Goal: Use online tool/utility

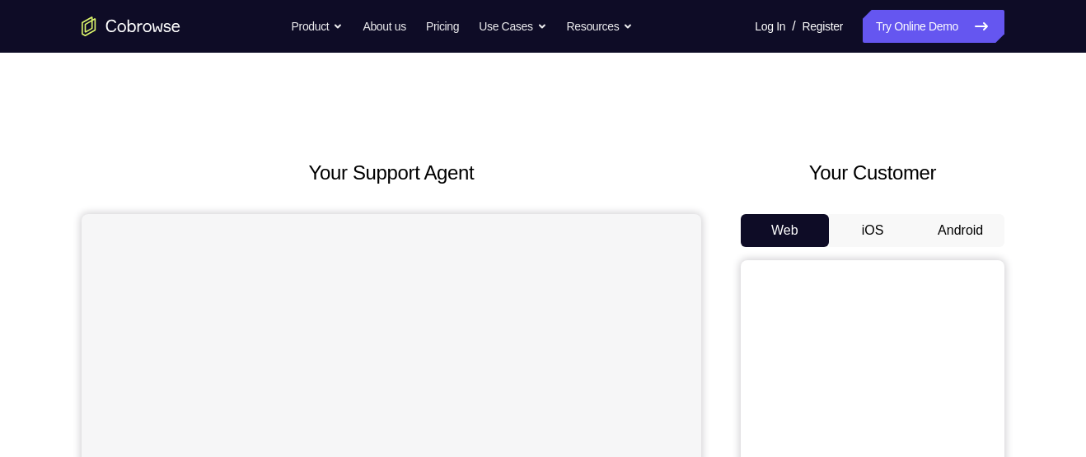
click at [957, 228] on button "Android" at bounding box center [960, 230] width 88 height 33
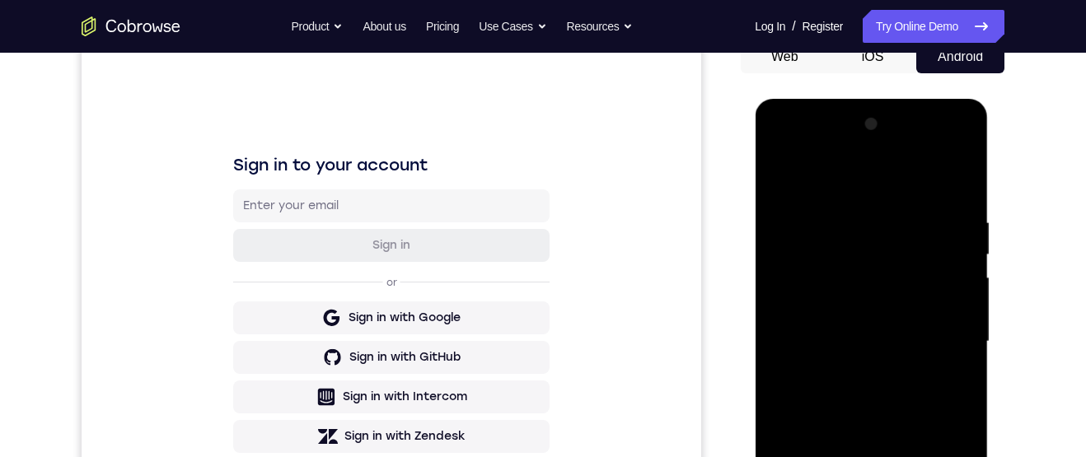
scroll to position [400, 0]
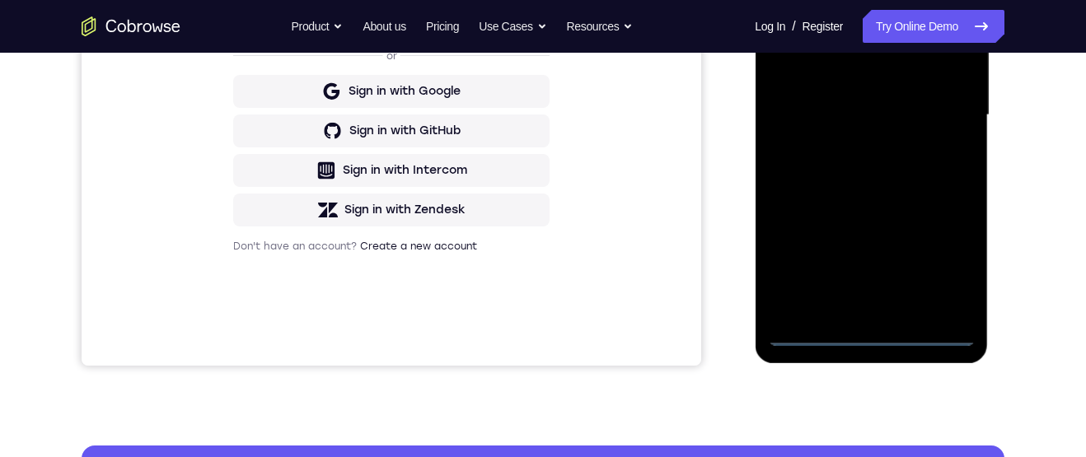
click at [871, 334] on div at bounding box center [871, 115] width 208 height 461
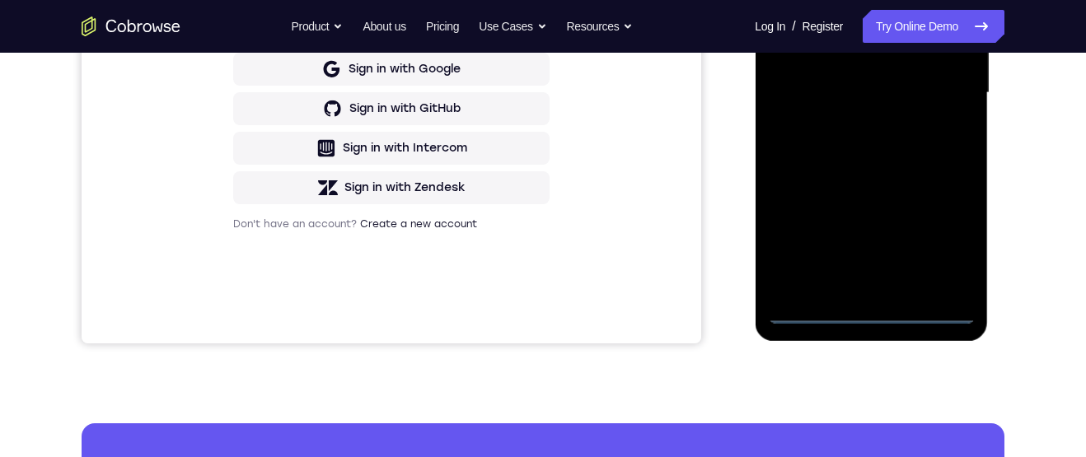
click at [943, 238] on div at bounding box center [871, 92] width 208 height 461
click at [866, 0] on div at bounding box center [871, 92] width 208 height 461
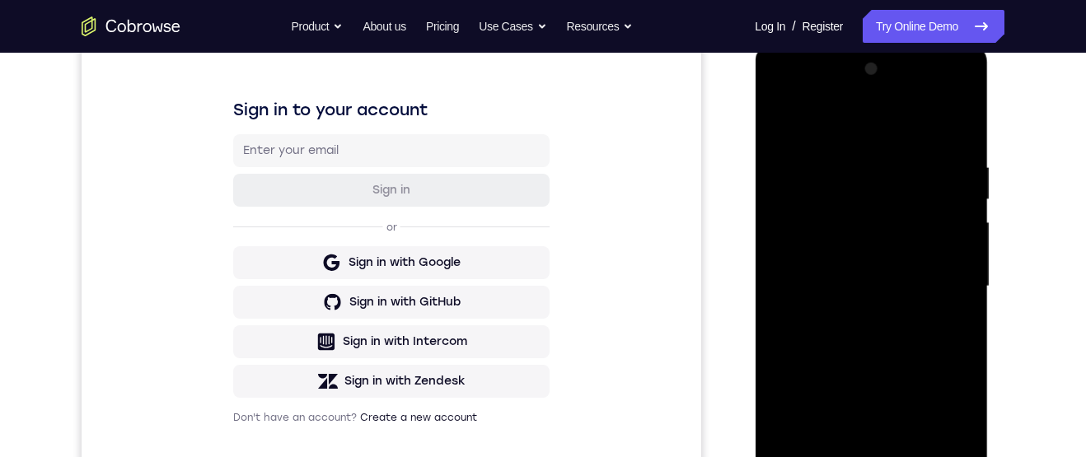
click at [938, 278] on div at bounding box center [871, 286] width 208 height 461
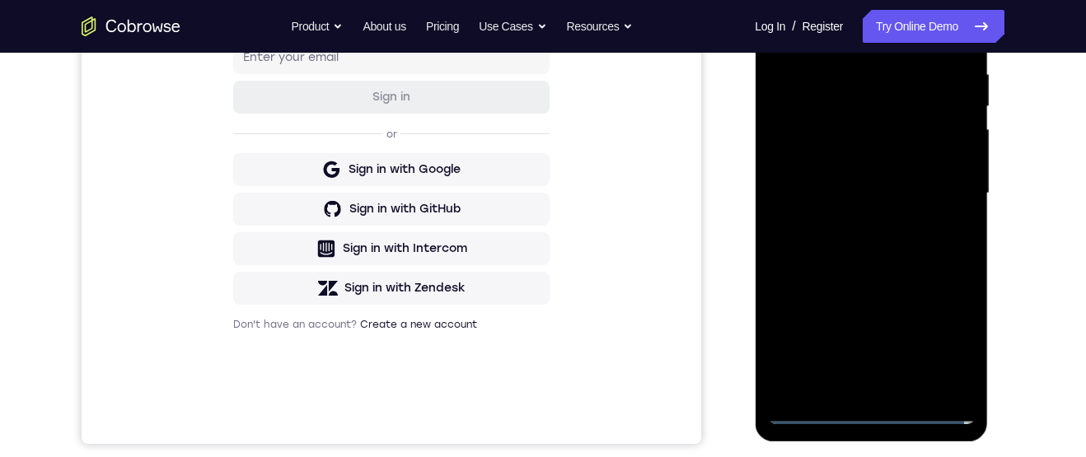
click at [852, 385] on div at bounding box center [871, 193] width 208 height 461
click at [880, 184] on div at bounding box center [871, 193] width 208 height 461
click at [863, 171] on div at bounding box center [871, 193] width 208 height 461
click at [863, 174] on div at bounding box center [871, 193] width 208 height 461
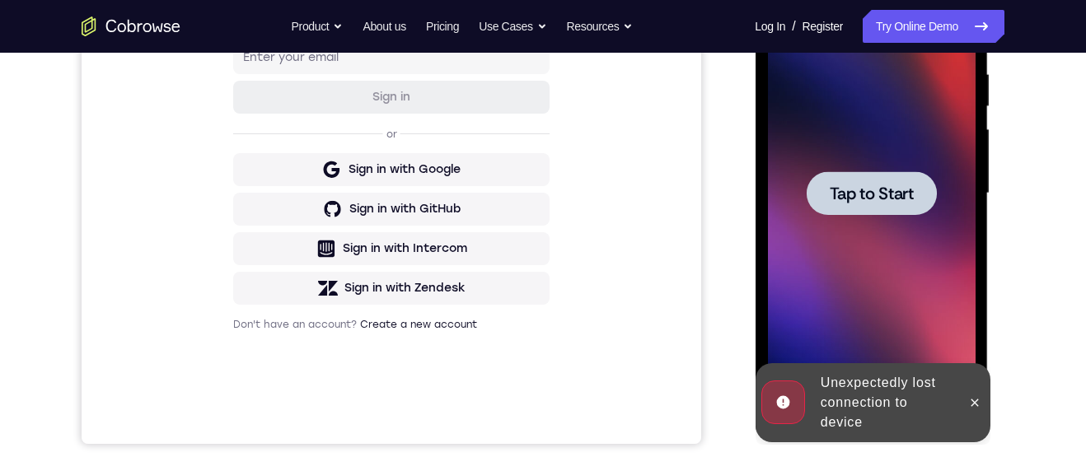
scroll to position [300, 0]
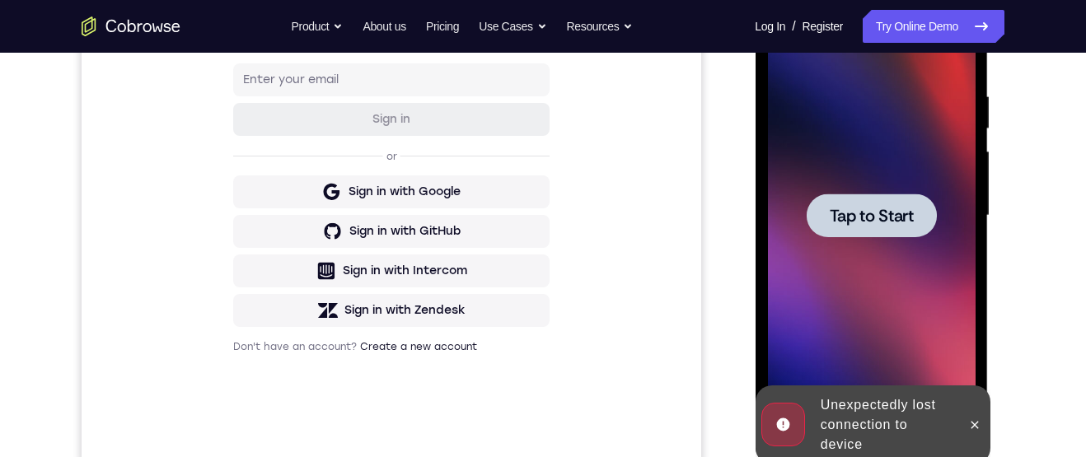
click at [870, 213] on span "Tap to Start" at bounding box center [871, 216] width 84 height 16
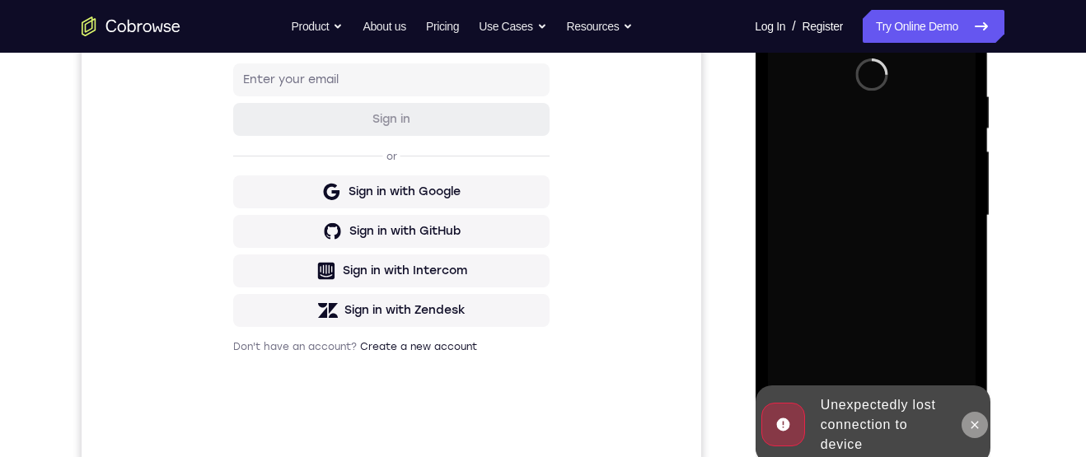
click at [970, 427] on icon at bounding box center [973, 424] width 7 height 7
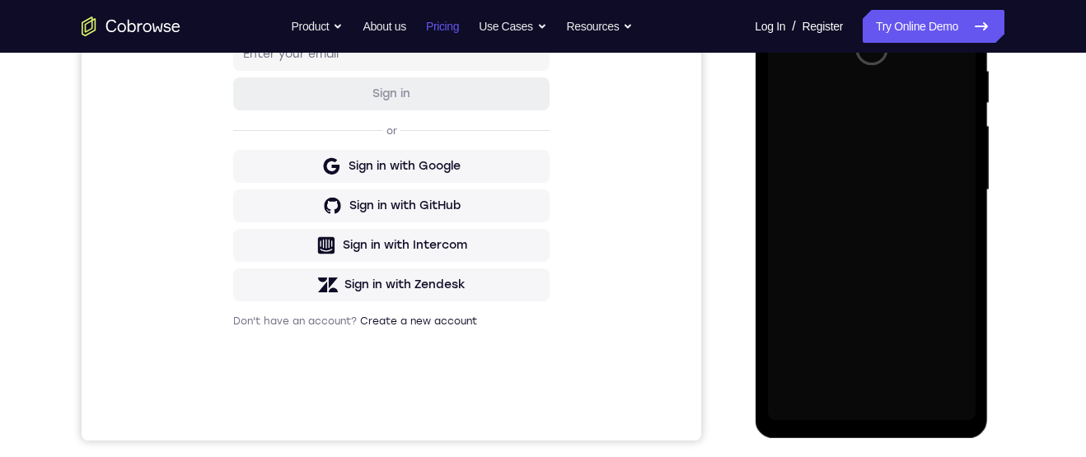
scroll to position [0, 0]
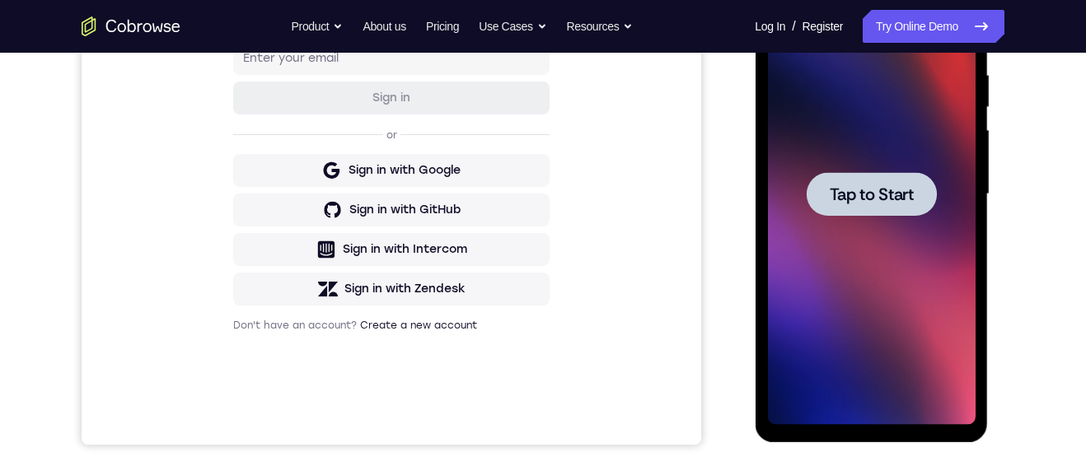
click at [905, 199] on span "Tap to Start" at bounding box center [871, 194] width 84 height 16
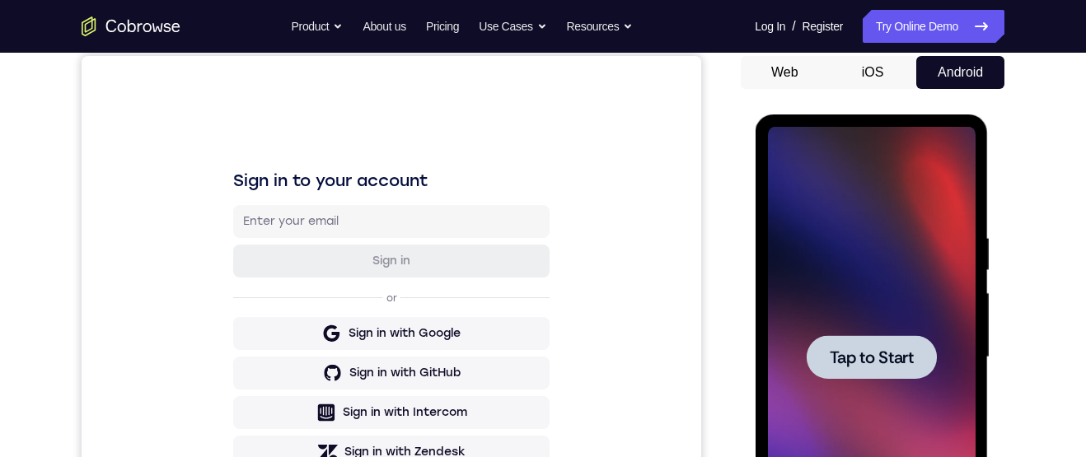
scroll to position [221, 0]
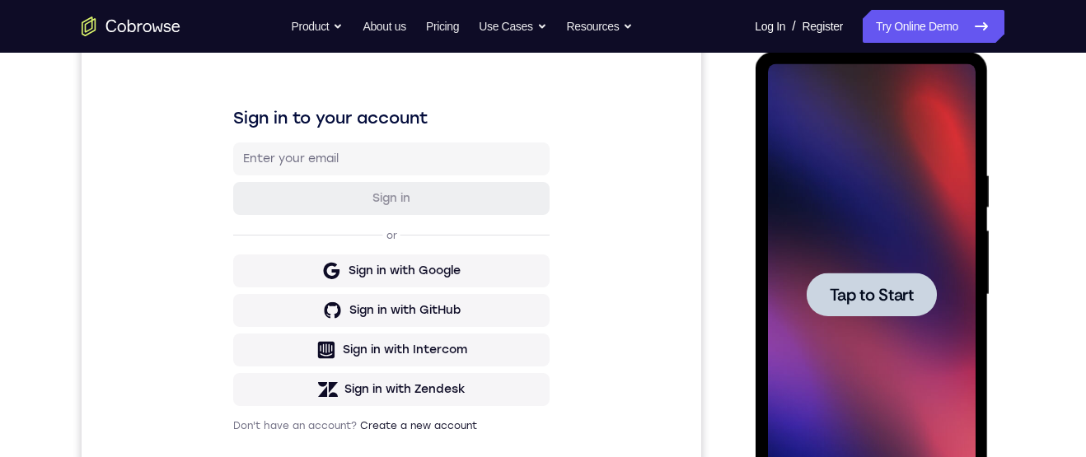
click at [892, 289] on span "Tap to Start" at bounding box center [871, 295] width 84 height 16
click at [974, 214] on div "Tap to Start" at bounding box center [870, 297] width 233 height 491
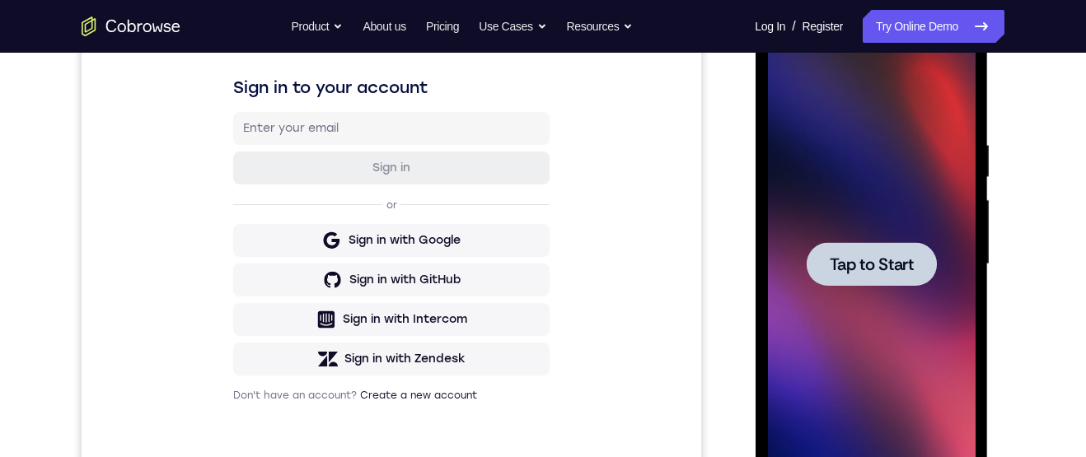
click at [909, 262] on span "Tap to Start" at bounding box center [871, 264] width 84 height 16
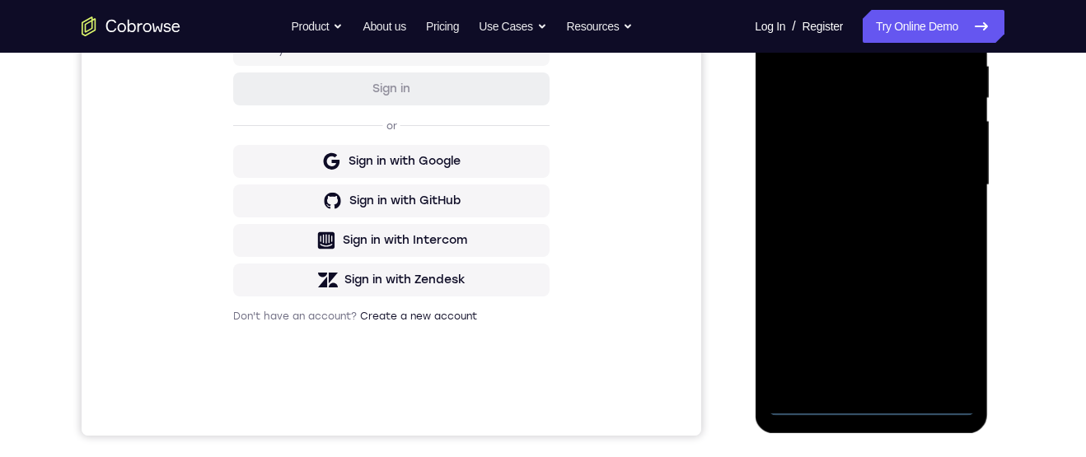
scroll to position [338, 0]
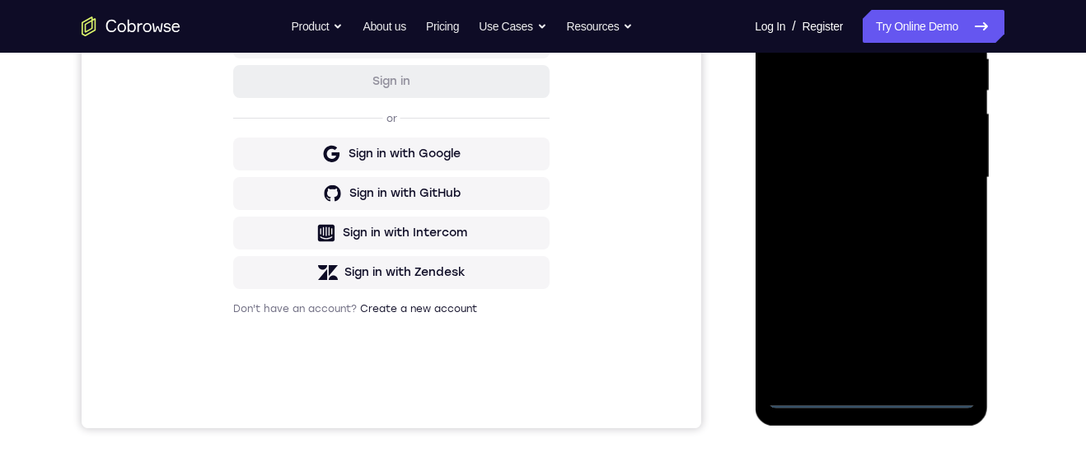
click at [869, 396] on div at bounding box center [871, 177] width 208 height 461
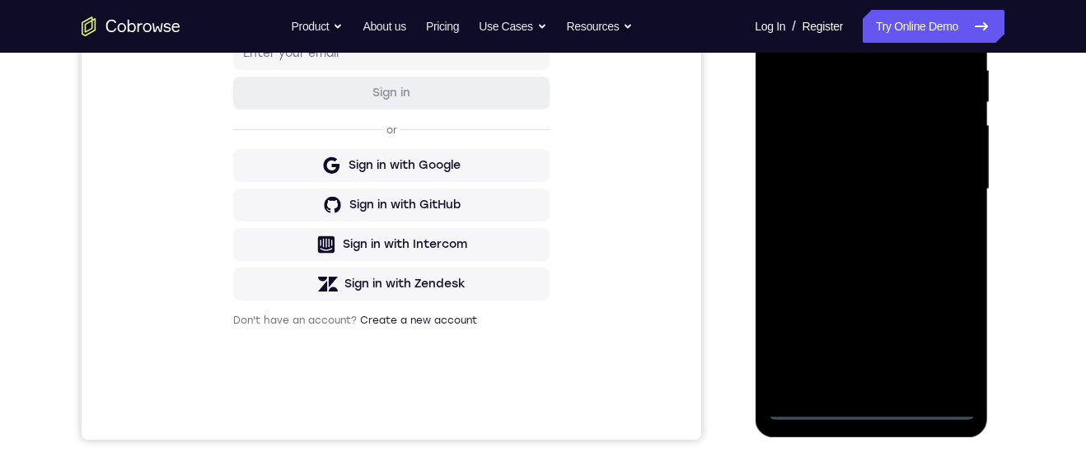
scroll to position [302, 0]
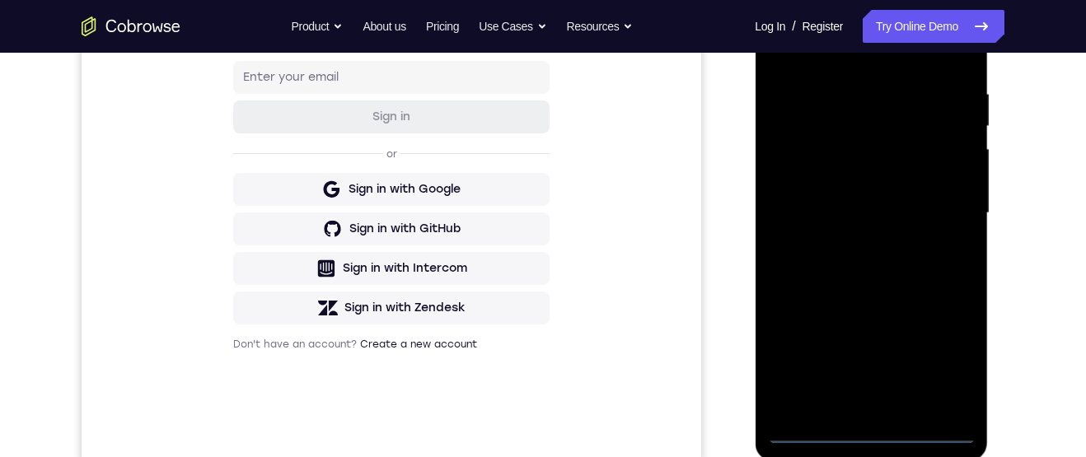
click at [946, 355] on div at bounding box center [871, 213] width 208 height 461
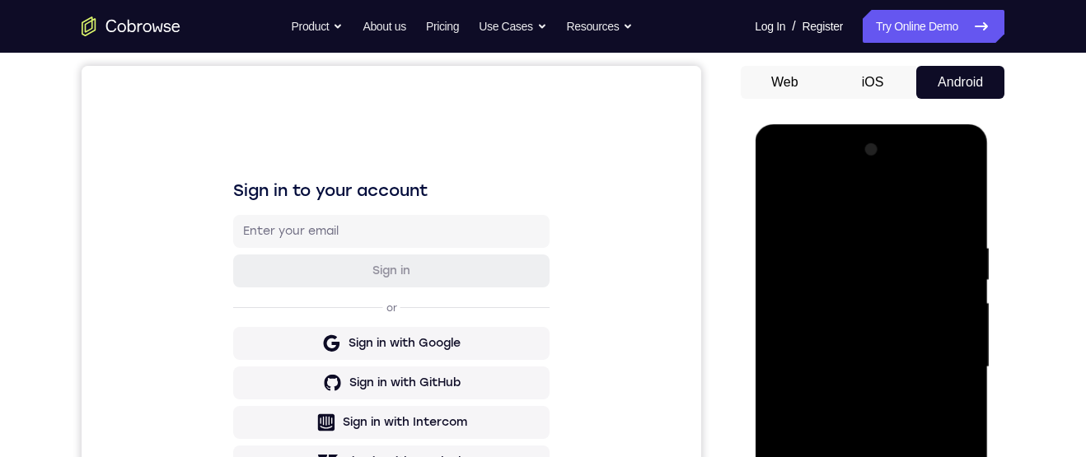
scroll to position [167, 0]
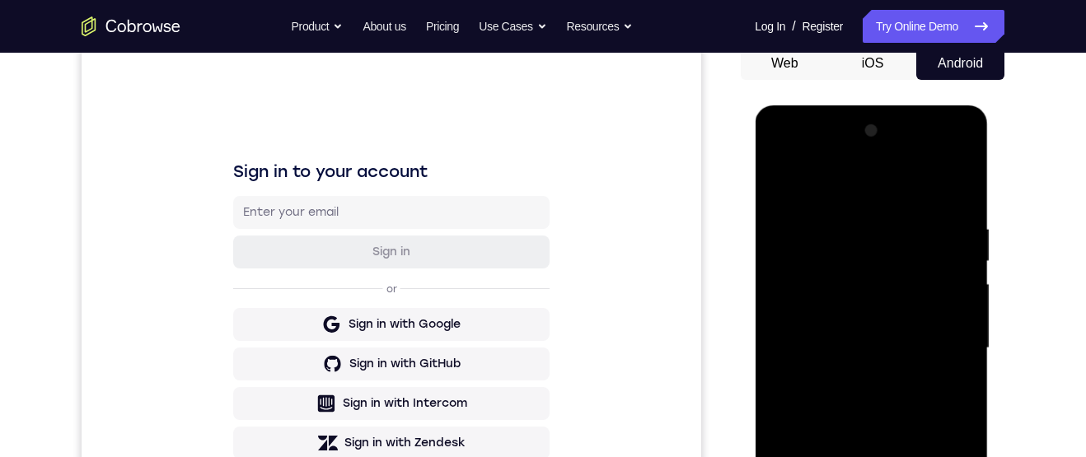
click at [889, 187] on div at bounding box center [871, 348] width 208 height 461
click at [945, 350] on div at bounding box center [871, 348] width 208 height 461
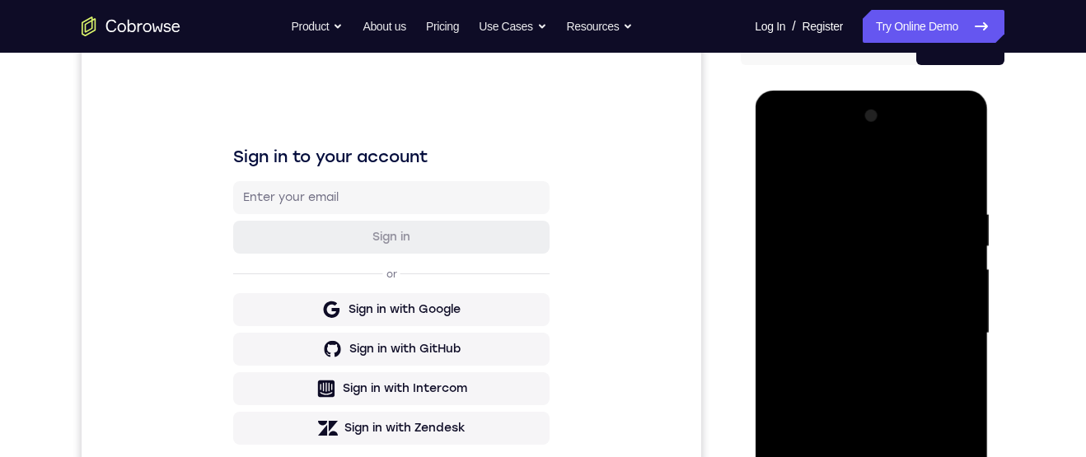
scroll to position [184, 0]
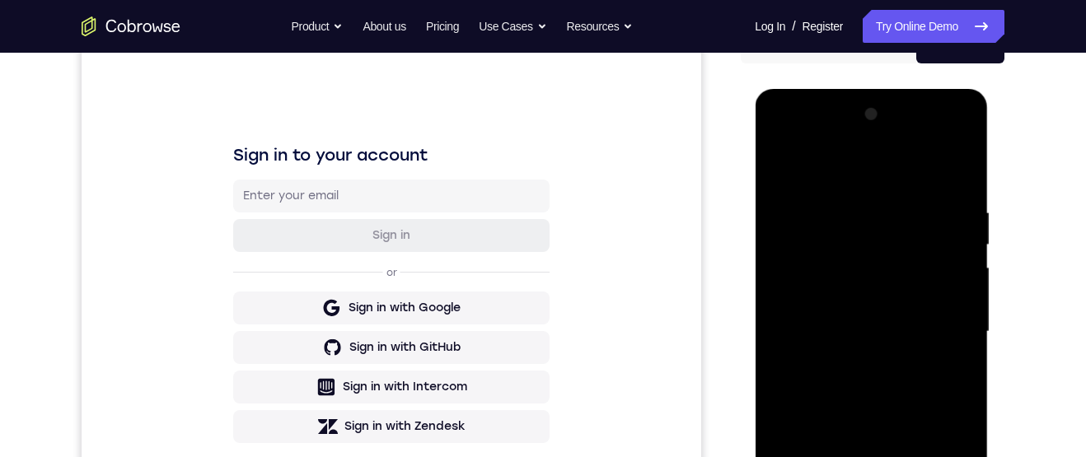
click at [860, 360] on div at bounding box center [871, 331] width 208 height 461
click at [881, 318] on div at bounding box center [871, 331] width 208 height 461
click at [906, 306] on div at bounding box center [871, 331] width 208 height 461
click at [955, 298] on div at bounding box center [871, 331] width 208 height 461
click at [935, 336] on div at bounding box center [871, 331] width 208 height 461
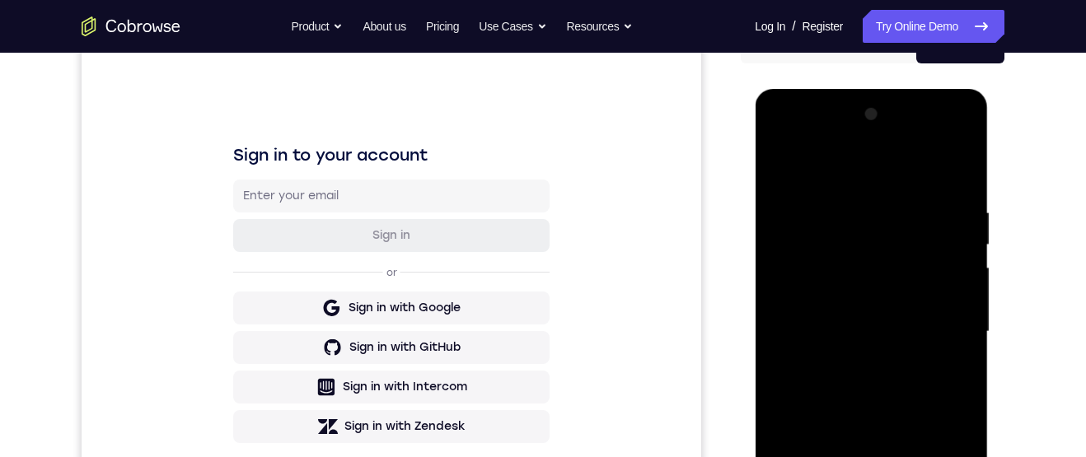
click at [908, 387] on div at bounding box center [871, 331] width 208 height 461
click at [913, 389] on div at bounding box center [871, 331] width 208 height 461
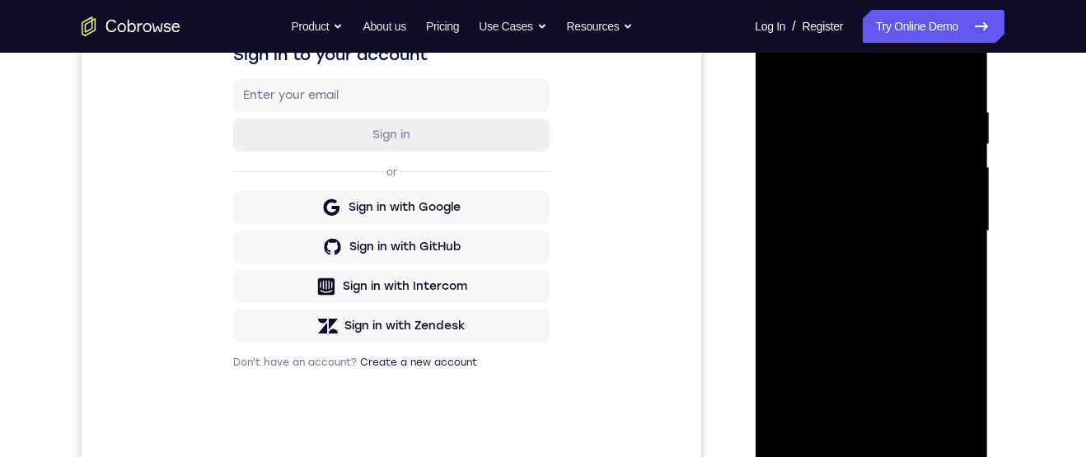
scroll to position [286, 0]
click at [932, 301] on div at bounding box center [871, 229] width 208 height 461
click at [969, 277] on div at bounding box center [871, 229] width 208 height 461
click at [965, 276] on div at bounding box center [871, 229] width 208 height 461
click at [974, 272] on div at bounding box center [870, 232] width 233 height 491
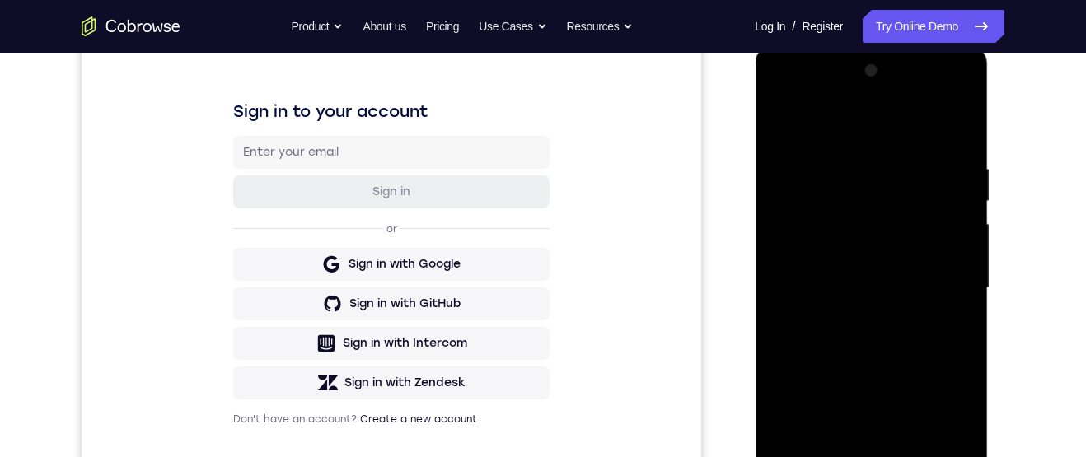
scroll to position [229, 0]
click at [963, 123] on div at bounding box center [871, 286] width 208 height 461
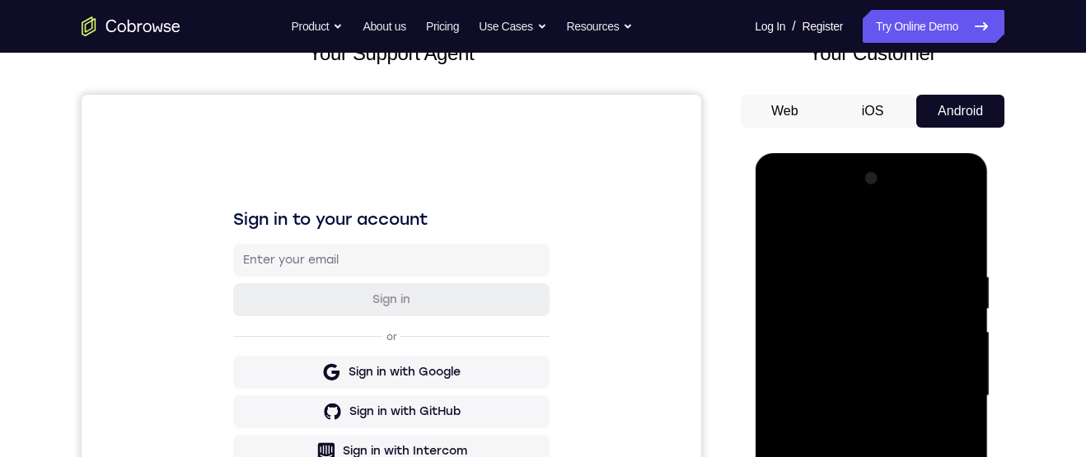
scroll to position [122, 0]
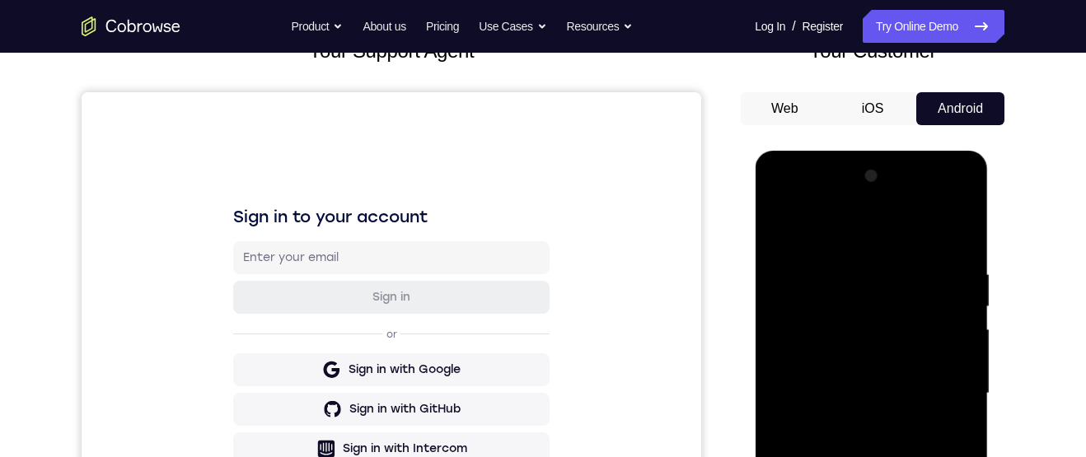
click at [784, 230] on div at bounding box center [871, 393] width 208 height 461
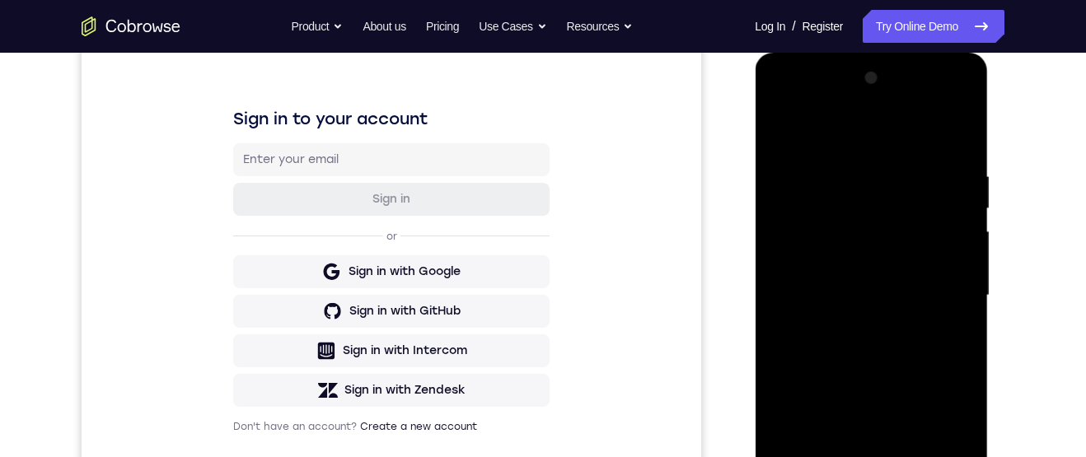
scroll to position [227, 0]
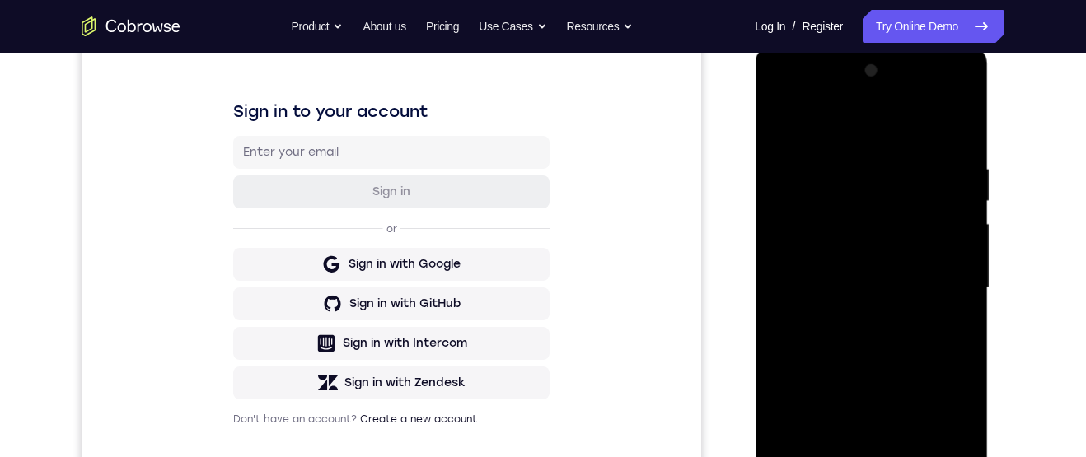
click at [901, 166] on div at bounding box center [871, 288] width 208 height 461
click at [946, 315] on div at bounding box center [871, 288] width 208 height 461
click at [945, 316] on div at bounding box center [871, 288] width 208 height 461
click at [959, 304] on div at bounding box center [871, 288] width 208 height 461
click at [790, 262] on div at bounding box center [871, 288] width 208 height 461
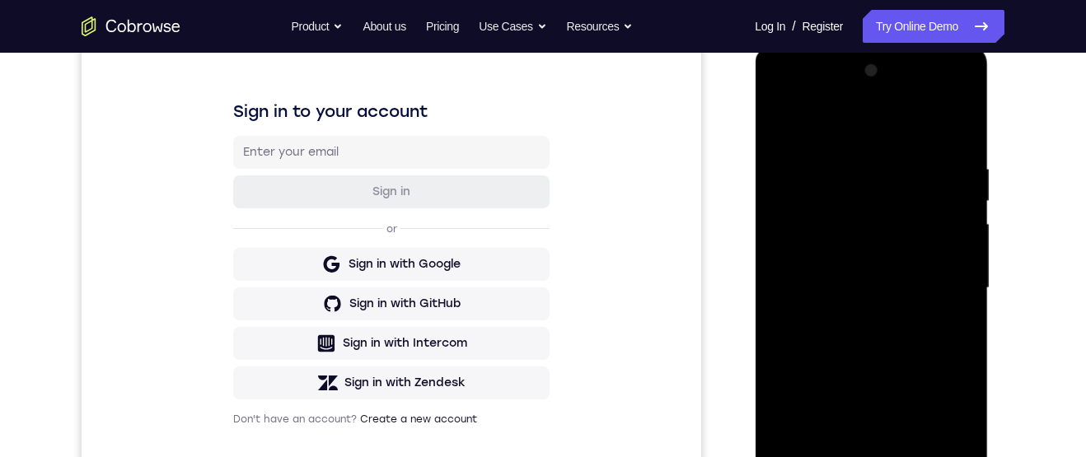
click at [778, 313] on div at bounding box center [871, 288] width 208 height 461
click at [952, 273] on div at bounding box center [871, 288] width 208 height 461
click at [934, 343] on div at bounding box center [871, 288] width 208 height 461
click at [952, 343] on div at bounding box center [871, 288] width 208 height 461
click at [937, 356] on div at bounding box center [871, 288] width 208 height 461
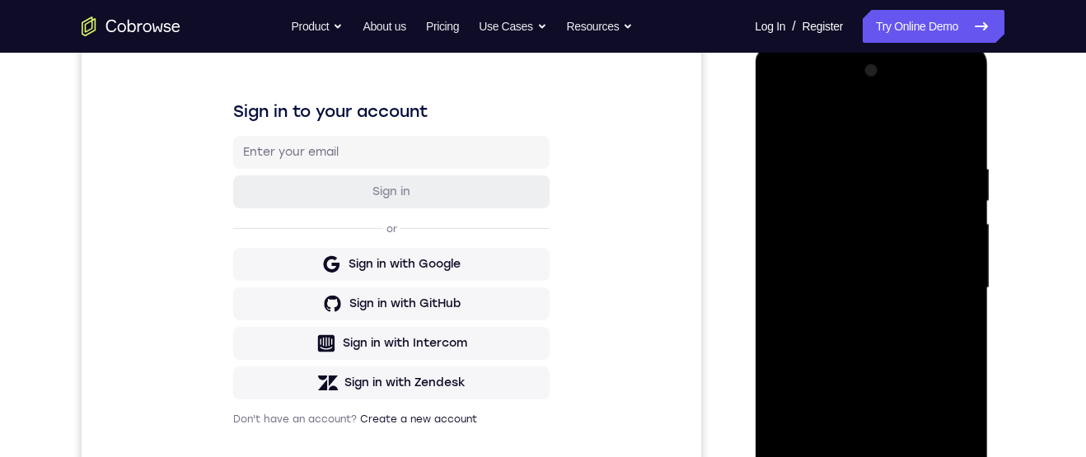
click at [953, 336] on div at bounding box center [871, 288] width 208 height 461
click at [946, 348] on div at bounding box center [871, 288] width 208 height 461
click at [950, 347] on div at bounding box center [871, 288] width 208 height 461
click at [952, 344] on div at bounding box center [871, 288] width 208 height 461
click at [953, 347] on div at bounding box center [871, 288] width 208 height 461
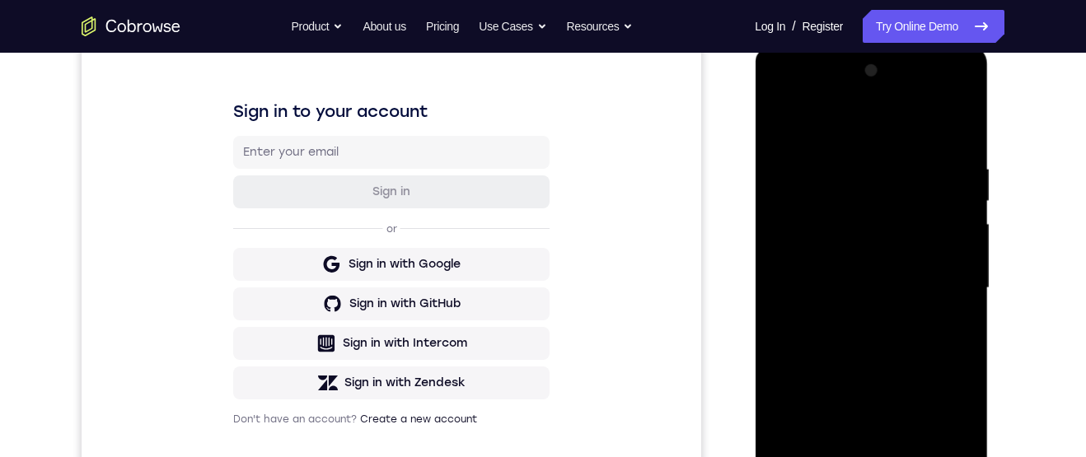
click at [955, 346] on div at bounding box center [871, 288] width 208 height 461
click at [961, 334] on div at bounding box center [871, 288] width 208 height 461
